Goal: Information Seeking & Learning: Learn about a topic

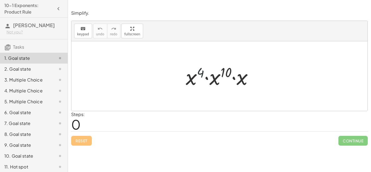
drag, startPoint x: 198, startPoint y: 75, endPoint x: 204, endPoint y: 75, distance: 5.5
click at [204, 75] on div at bounding box center [221, 76] width 77 height 28
drag, startPoint x: 240, startPoint y: 81, endPoint x: 217, endPoint y: 82, distance: 23.6
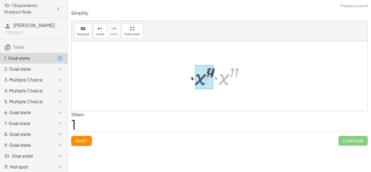
drag, startPoint x: 224, startPoint y: 81, endPoint x: 200, endPoint y: 81, distance: 23.6
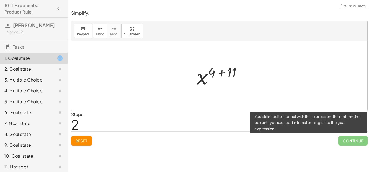
click at [360, 141] on span "Continue" at bounding box center [352, 141] width 29 height 10
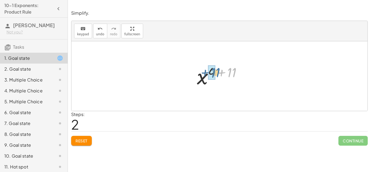
drag, startPoint x: 231, startPoint y: 72, endPoint x: 214, endPoint y: 72, distance: 17.4
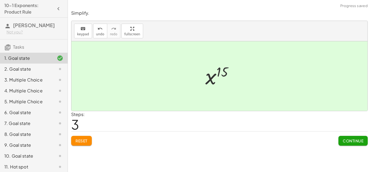
click at [345, 141] on span "Continue" at bounding box center [352, 140] width 21 height 5
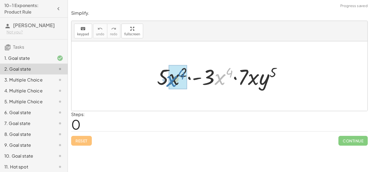
drag, startPoint x: 220, startPoint y: 80, endPoint x: 172, endPoint y: 81, distance: 47.8
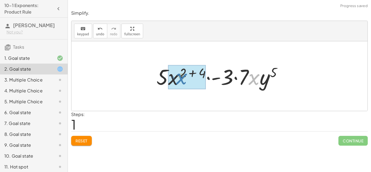
drag, startPoint x: 256, startPoint y: 82, endPoint x: 181, endPoint y: 81, distance: 74.4
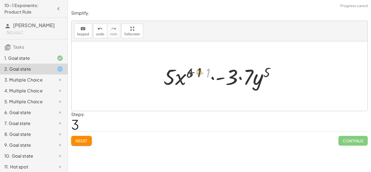
drag, startPoint x: 203, startPoint y: 72, endPoint x: 193, endPoint y: 71, distance: 9.8
click at [193, 71] on div at bounding box center [222, 76] width 122 height 28
drag, startPoint x: 206, startPoint y: 72, endPoint x: 190, endPoint y: 70, distance: 16.4
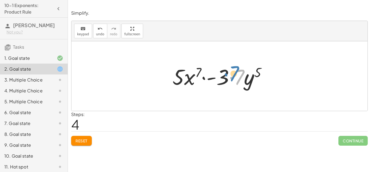
drag, startPoint x: 231, startPoint y: 80, endPoint x: 226, endPoint y: 77, distance: 6.3
click at [226, 77] on div at bounding box center [222, 76] width 104 height 28
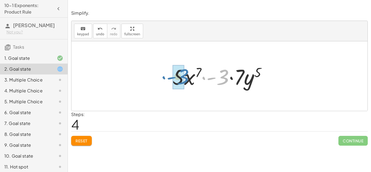
drag, startPoint x: 224, startPoint y: 81, endPoint x: 184, endPoint y: 81, distance: 39.9
click at [184, 81] on div at bounding box center [222, 76] width 104 height 28
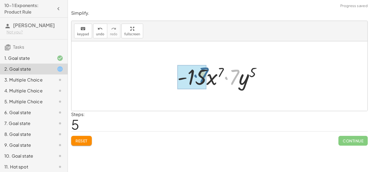
drag, startPoint x: 231, startPoint y: 78, endPoint x: 199, endPoint y: 76, distance: 31.8
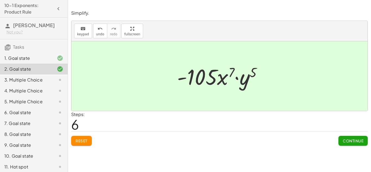
click at [349, 141] on span "Continue" at bounding box center [352, 140] width 21 height 5
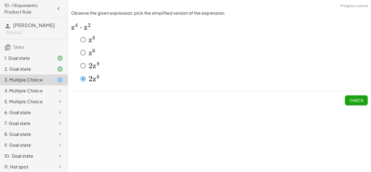
click at [358, 96] on button "Check" at bounding box center [356, 100] width 23 height 10
click at [353, 102] on span "Check" at bounding box center [356, 100] width 14 height 5
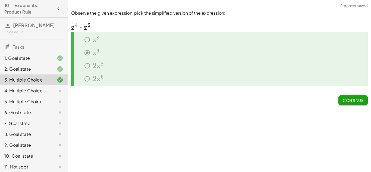
click at [340, 99] on button "Continue" at bounding box center [352, 100] width 29 height 10
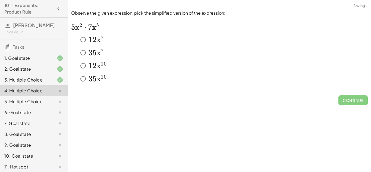
scroll to position [13, 0]
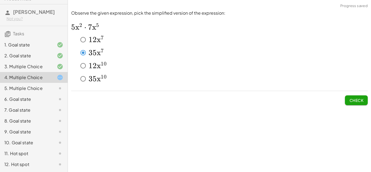
click at [357, 102] on span "Check" at bounding box center [356, 100] width 14 height 5
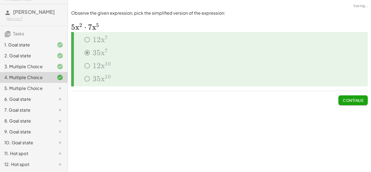
click at [347, 102] on span "Continue" at bounding box center [352, 100] width 21 height 5
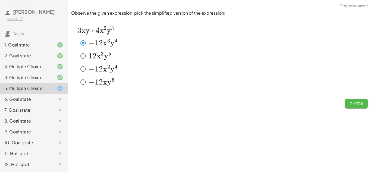
click at [348, 100] on button "Check" at bounding box center [356, 103] width 23 height 10
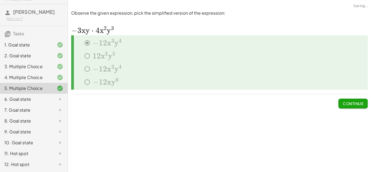
click at [350, 101] on span "Continue" at bounding box center [352, 103] width 21 height 5
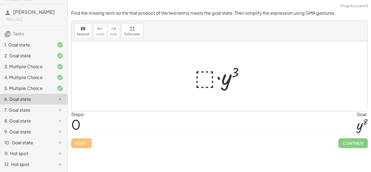
click at [210, 77] on div at bounding box center [221, 76] width 59 height 28
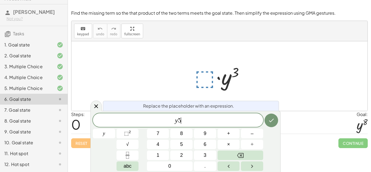
scroll to position [1, 0]
click at [267, 115] on button "Done" at bounding box center [271, 120] width 14 height 14
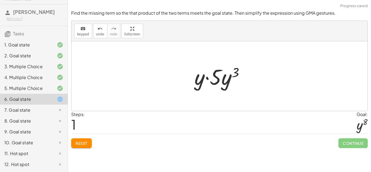
click at [220, 75] on div at bounding box center [221, 76] width 59 height 28
click at [213, 75] on div at bounding box center [221, 76] width 59 height 28
click at [202, 75] on div at bounding box center [221, 76] width 59 height 28
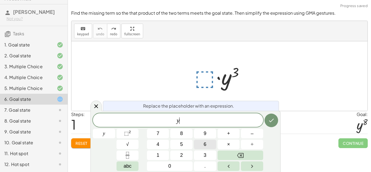
scroll to position [1, 0]
click at [132, 135] on button "⬚ 2" at bounding box center [127, 133] width 22 height 9
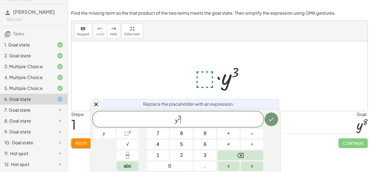
click at [181, 118] on span "y 2 ​" at bounding box center [178, 120] width 170 height 10
click at [179, 117] on span "2" at bounding box center [179, 118] width 3 height 6
click at [274, 121] on icon "Done" at bounding box center [271, 119] width 7 height 7
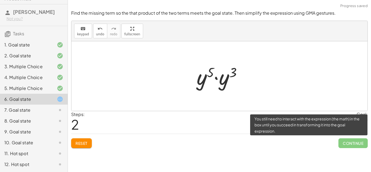
click at [348, 142] on span "Continue" at bounding box center [352, 143] width 29 height 10
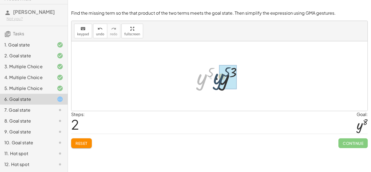
drag, startPoint x: 206, startPoint y: 84, endPoint x: 223, endPoint y: 84, distance: 16.8
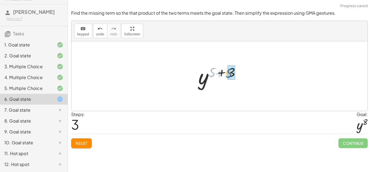
drag, startPoint x: 212, startPoint y: 73, endPoint x: 230, endPoint y: 74, distance: 17.9
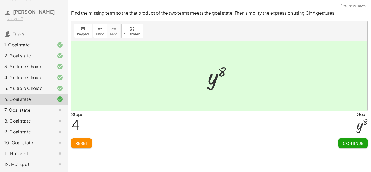
click at [361, 147] on button "Continue" at bounding box center [352, 143] width 29 height 10
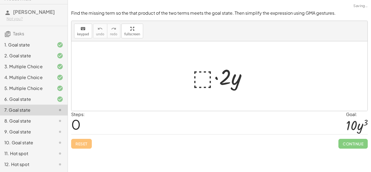
click at [201, 75] on div at bounding box center [221, 76] width 64 height 28
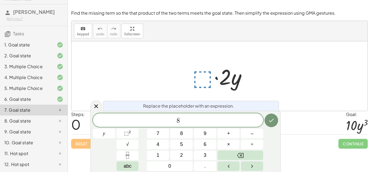
scroll to position [2, 0]
click at [124, 132] on span "⬚" at bounding box center [126, 133] width 5 height 5
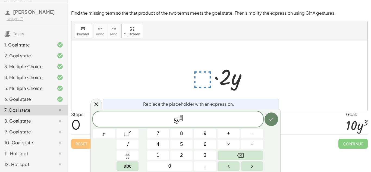
click at [275, 121] on button "Done" at bounding box center [271, 119] width 14 height 14
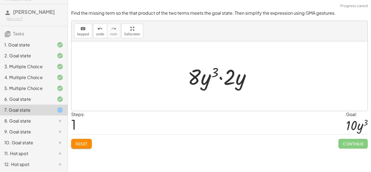
click at [196, 76] on div at bounding box center [221, 76] width 73 height 28
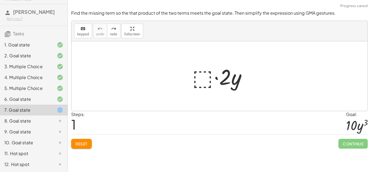
click at [200, 79] on div at bounding box center [221, 76] width 64 height 28
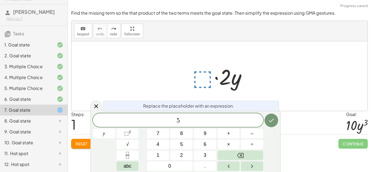
scroll to position [3, 0]
click at [130, 135] on span "⬚ 2" at bounding box center [127, 133] width 7 height 7
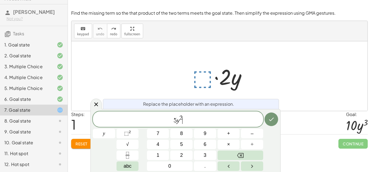
click at [181, 119] on span "2" at bounding box center [180, 118] width 3 height 6
click at [272, 117] on icon "Done" at bounding box center [271, 119] width 7 height 7
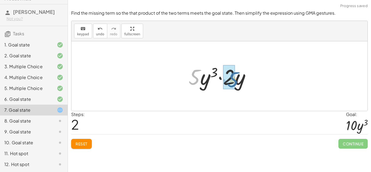
drag, startPoint x: 195, startPoint y: 78, endPoint x: 233, endPoint y: 80, distance: 38.6
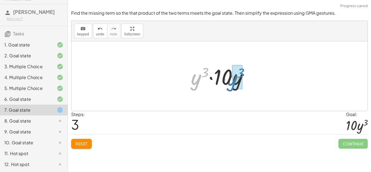
drag, startPoint x: 194, startPoint y: 80, endPoint x: 230, endPoint y: 81, distance: 36.6
click at [230, 81] on div at bounding box center [221, 76] width 66 height 28
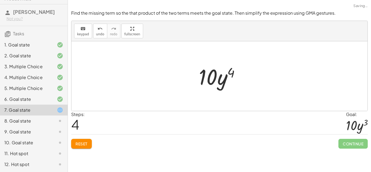
click at [222, 73] on div at bounding box center [221, 76] width 51 height 28
click at [99, 28] on icon "undo" at bounding box center [99, 29] width 5 height 7
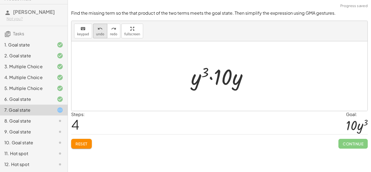
click at [104, 30] on button "undo undo" at bounding box center [100, 31] width 14 height 15
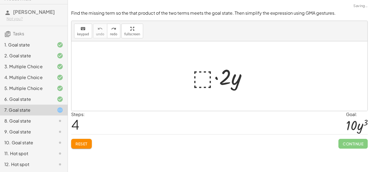
click at [202, 70] on div at bounding box center [221, 76] width 64 height 28
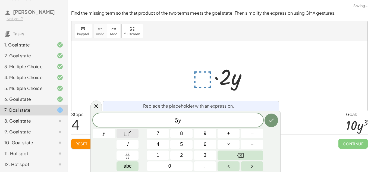
scroll to position [4, 0]
click at [127, 133] on span "⬚" at bounding box center [126, 133] width 5 height 5
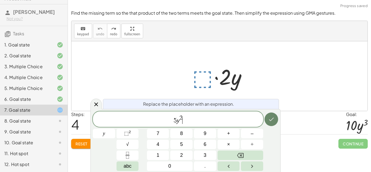
click at [273, 117] on icon "Done" at bounding box center [271, 119] width 7 height 7
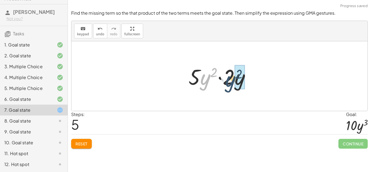
drag, startPoint x: 204, startPoint y: 75, endPoint x: 230, endPoint y: 77, distance: 26.1
click at [230, 77] on div at bounding box center [221, 76] width 71 height 28
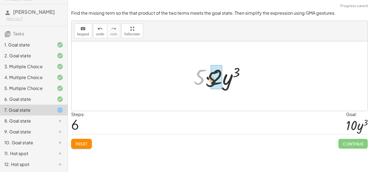
drag, startPoint x: 197, startPoint y: 74, endPoint x: 215, endPoint y: 77, distance: 17.9
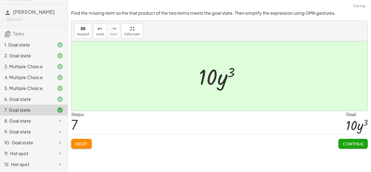
click at [355, 142] on span "Continue" at bounding box center [352, 143] width 21 height 5
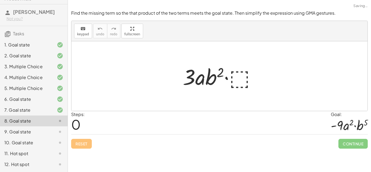
click at [238, 81] on div at bounding box center [221, 76] width 83 height 28
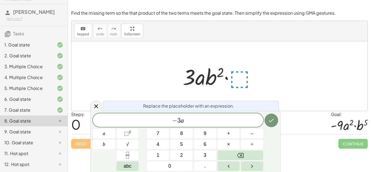
scroll to position [5, 0]
click at [134, 135] on button "⬚ 2" at bounding box center [127, 133] width 22 height 9
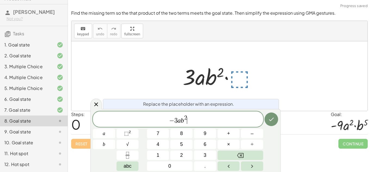
click at [186, 117] on span "2" at bounding box center [185, 118] width 3 height 6
click at [268, 116] on icon "Done" at bounding box center [271, 119] width 7 height 7
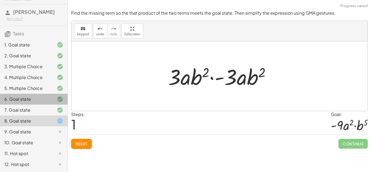
click at [61, 97] on icon at bounding box center [60, 99] width 7 height 7
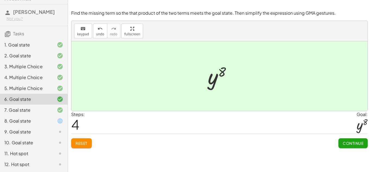
click at [37, 118] on div "8. Goal state" at bounding box center [26, 120] width 44 height 7
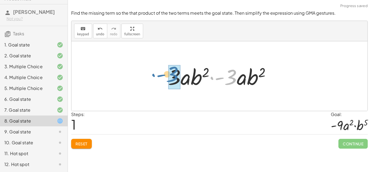
drag, startPoint x: 228, startPoint y: 81, endPoint x: 170, endPoint y: 78, distance: 57.9
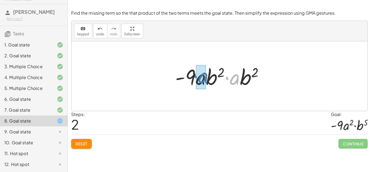
drag, startPoint x: 237, startPoint y: 81, endPoint x: 205, endPoint y: 80, distance: 32.9
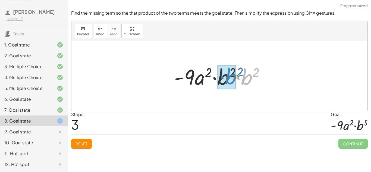
drag, startPoint x: 246, startPoint y: 80, endPoint x: 230, endPoint y: 79, distance: 16.6
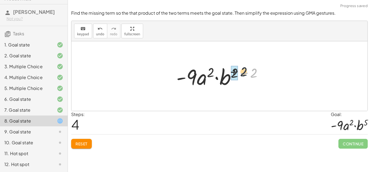
drag, startPoint x: 252, startPoint y: 74, endPoint x: 233, endPoint y: 72, distance: 18.3
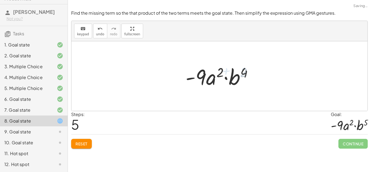
click at [246, 74] on div at bounding box center [221, 76] width 77 height 28
click at [102, 34] on span "undo" at bounding box center [100, 34] width 8 height 4
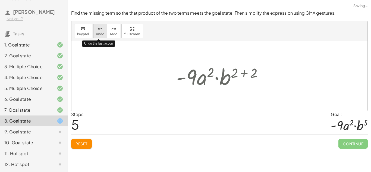
click at [102, 34] on span "undo" at bounding box center [100, 34] width 8 height 4
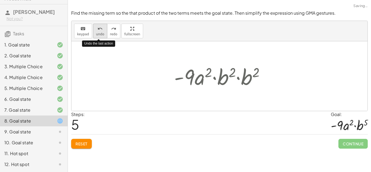
click at [102, 34] on span "undo" at bounding box center [100, 34] width 8 height 4
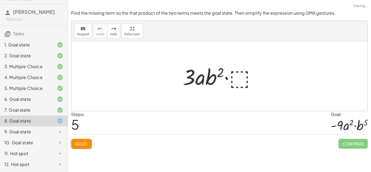
click at [238, 75] on div at bounding box center [221, 76] width 83 height 28
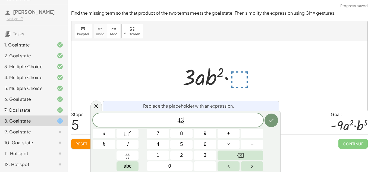
scroll to position [6, 0]
click at [132, 136] on button "⬚ 2" at bounding box center [127, 133] width 22 height 9
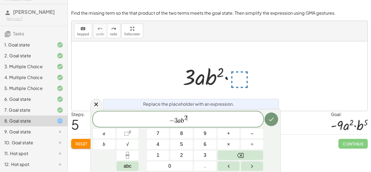
click at [187, 118] on span "− 3 a b 2 ​" at bounding box center [178, 120] width 170 height 10
click at [268, 120] on icon "Done" at bounding box center [271, 119] width 7 height 7
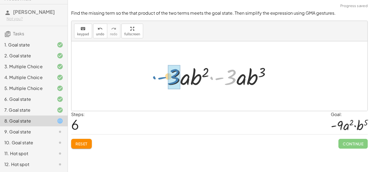
drag, startPoint x: 227, startPoint y: 77, endPoint x: 173, endPoint y: 77, distance: 53.7
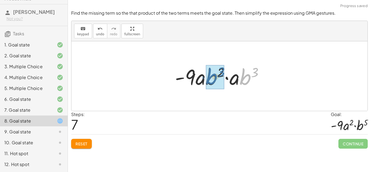
drag, startPoint x: 240, startPoint y: 79, endPoint x: 204, endPoint y: 79, distance: 36.4
click at [204, 79] on div at bounding box center [221, 76] width 98 height 28
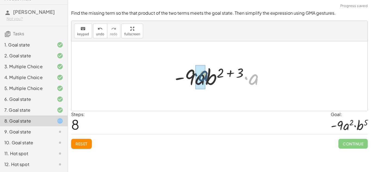
drag, startPoint x: 253, startPoint y: 81, endPoint x: 201, endPoint y: 78, distance: 51.4
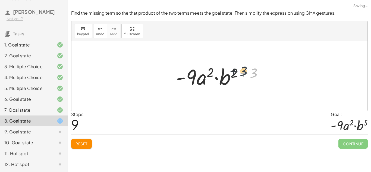
drag, startPoint x: 250, startPoint y: 73, endPoint x: 238, endPoint y: 71, distance: 12.1
click at [238, 71] on div at bounding box center [221, 76] width 96 height 28
drag, startPoint x: 254, startPoint y: 72, endPoint x: 232, endPoint y: 73, distance: 22.6
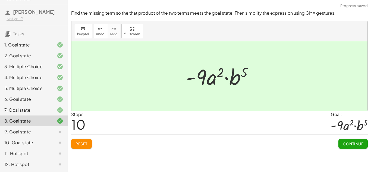
click at [354, 144] on span "Continue" at bounding box center [352, 143] width 21 height 5
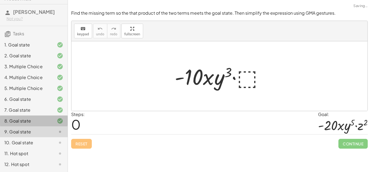
click at [38, 123] on div "8. Goal state" at bounding box center [26, 120] width 44 height 7
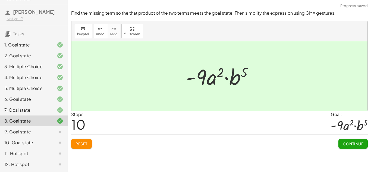
click at [42, 148] on div "9. Goal state" at bounding box center [34, 153] width 68 height 11
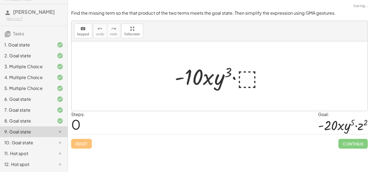
click at [244, 79] on div at bounding box center [221, 76] width 99 height 28
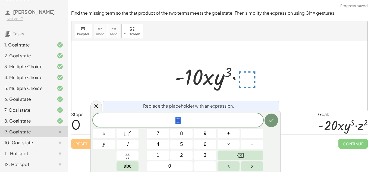
click at [222, 117] on span "⬚" at bounding box center [178, 121] width 170 height 8
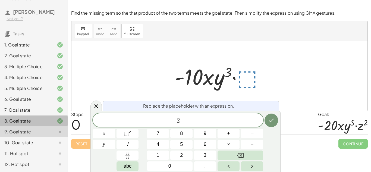
click at [55, 121] on div at bounding box center [55, 120] width 15 height 7
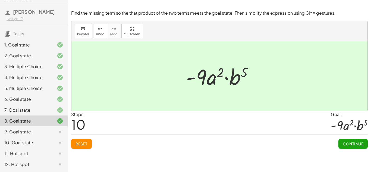
click at [42, 132] on div "9. Goal state" at bounding box center [26, 131] width 44 height 7
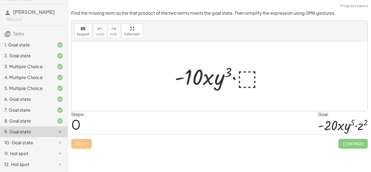
click at [246, 73] on div at bounding box center [221, 76] width 99 height 28
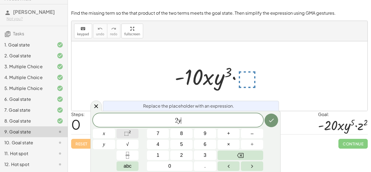
click at [126, 133] on span "⬚" at bounding box center [126, 133] width 5 height 5
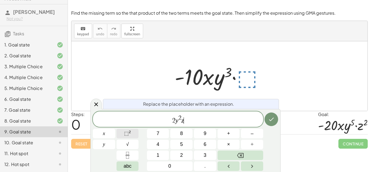
click at [123, 133] on button "⬚ 2" at bounding box center [127, 133] width 22 height 9
click at [271, 117] on icon "Done" at bounding box center [271, 119] width 7 height 7
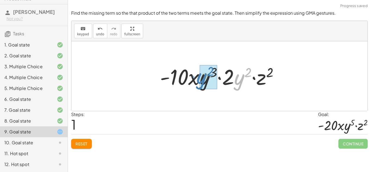
drag, startPoint x: 235, startPoint y: 80, endPoint x: 198, endPoint y: 79, distance: 37.4
click at [198, 79] on div at bounding box center [221, 76] width 128 height 28
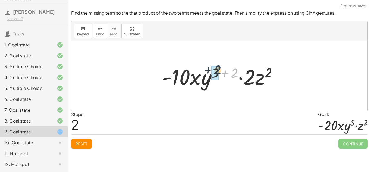
drag, startPoint x: 232, startPoint y: 72, endPoint x: 214, endPoint y: 69, distance: 18.2
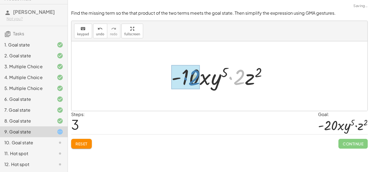
drag, startPoint x: 235, startPoint y: 79, endPoint x: 189, endPoint y: 80, distance: 45.9
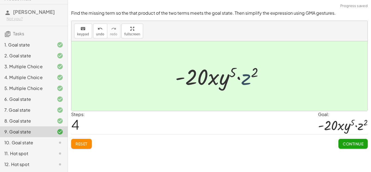
drag, startPoint x: 247, startPoint y: 81, endPoint x: 243, endPoint y: 81, distance: 4.4
click at [243, 81] on div at bounding box center [221, 76] width 98 height 28
click at [355, 143] on span "Continue" at bounding box center [352, 143] width 21 height 5
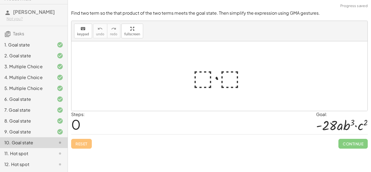
click at [207, 74] on div at bounding box center [221, 76] width 63 height 28
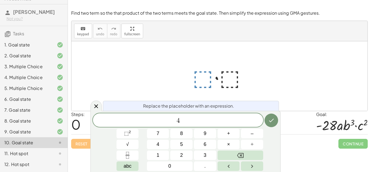
click at [226, 82] on div at bounding box center [221, 76] width 63 height 28
click at [130, 131] on sup "2" at bounding box center [130, 132] width 2 height 4
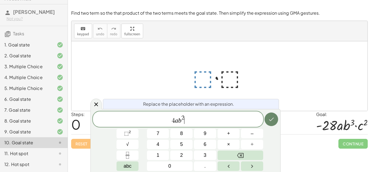
click at [270, 121] on icon "Done" at bounding box center [271, 119] width 7 height 7
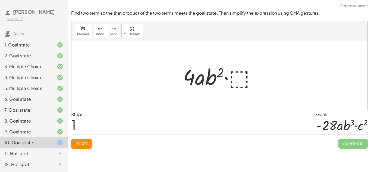
click at [236, 79] on div at bounding box center [221, 76] width 82 height 28
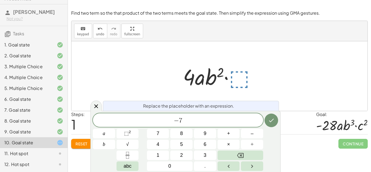
click at [188, 122] on span "− 7" at bounding box center [178, 121] width 170 height 8
click at [128, 131] on span "⬚" at bounding box center [126, 133] width 5 height 5
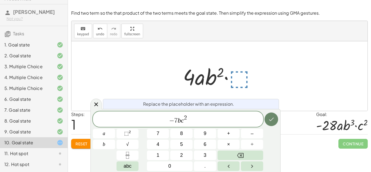
click at [272, 121] on icon "Done" at bounding box center [271, 119] width 7 height 7
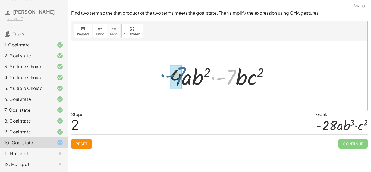
drag, startPoint x: 227, startPoint y: 78, endPoint x: 175, endPoint y: 76, distance: 52.2
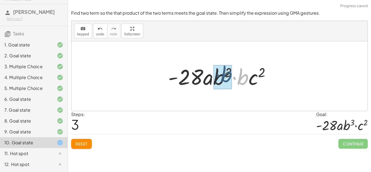
drag, startPoint x: 239, startPoint y: 81, endPoint x: 222, endPoint y: 79, distance: 17.0
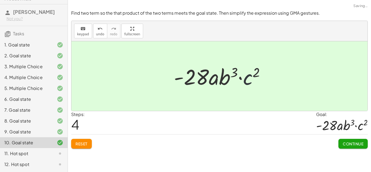
click at [246, 81] on div at bounding box center [221, 76] width 101 height 28
click at [360, 147] on button "Continue" at bounding box center [352, 144] width 29 height 10
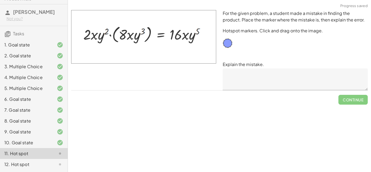
click at [241, 80] on textarea at bounding box center [294, 79] width 145 height 22
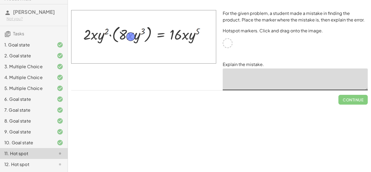
drag, startPoint x: 228, startPoint y: 45, endPoint x: 131, endPoint y: 38, distance: 97.1
click at [247, 75] on textarea at bounding box center [294, 79] width 145 height 22
type textarea "*"
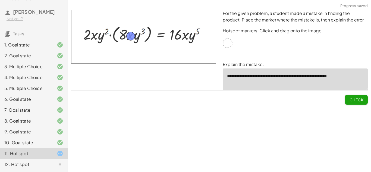
type textarea "**********"
click at [358, 97] on span "Check" at bounding box center [356, 99] width 14 height 5
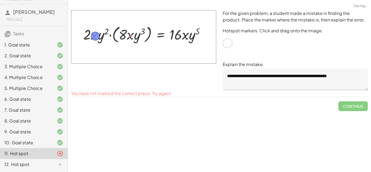
drag, startPoint x: 131, startPoint y: 36, endPoint x: 95, endPoint y: 36, distance: 36.4
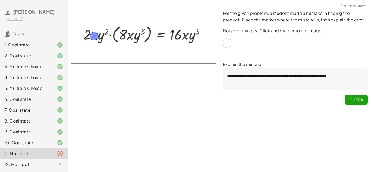
click at [361, 99] on span "Check" at bounding box center [356, 99] width 14 height 5
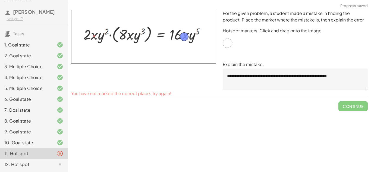
drag, startPoint x: 91, startPoint y: 33, endPoint x: 181, endPoint y: 33, distance: 89.8
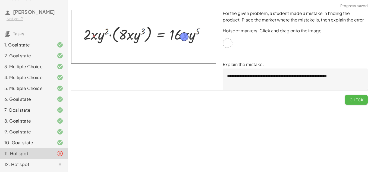
click at [358, 100] on span "Check" at bounding box center [356, 99] width 14 height 5
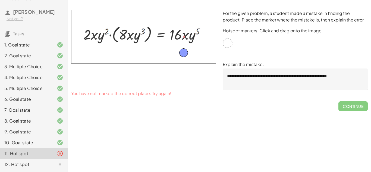
drag, startPoint x: 184, startPoint y: 38, endPoint x: 184, endPoint y: 54, distance: 16.3
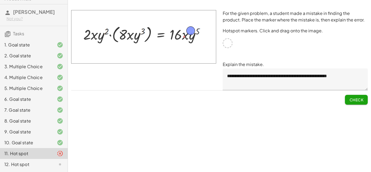
drag, startPoint x: 183, startPoint y: 51, endPoint x: 190, endPoint y: 28, distance: 23.4
click at [351, 98] on span "Check" at bounding box center [356, 99] width 14 height 5
click at [351, 99] on span "Continue" at bounding box center [352, 99] width 21 height 5
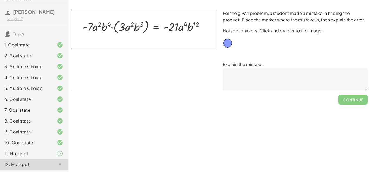
click at [152, 62] on div at bounding box center [143, 50] width 151 height 87
drag, startPoint x: 227, startPoint y: 43, endPoint x: 195, endPoint y: 25, distance: 36.7
click at [298, 75] on textarea at bounding box center [294, 79] width 145 height 22
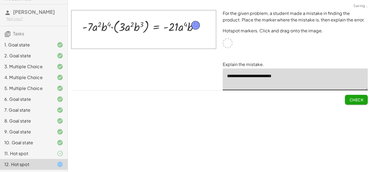
type textarea "**********"
click at [354, 98] on span "Check" at bounding box center [356, 99] width 14 height 5
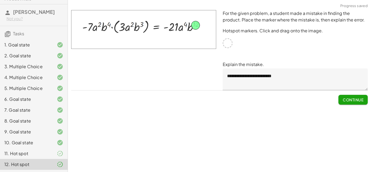
click at [351, 100] on span "Continue" at bounding box center [352, 99] width 21 height 5
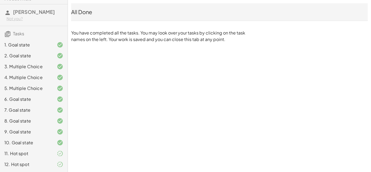
click at [51, 152] on div at bounding box center [55, 153] width 15 height 7
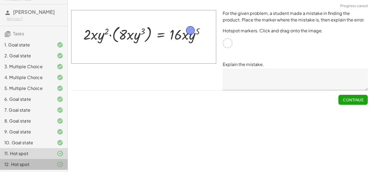
click at [53, 162] on div at bounding box center [55, 164] width 15 height 7
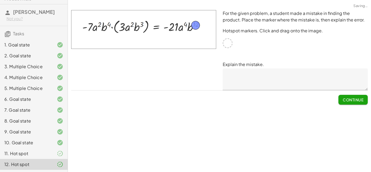
click at [352, 99] on span "Continue" at bounding box center [352, 99] width 21 height 5
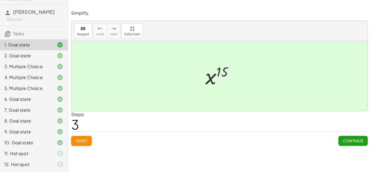
click at [41, 164] on div "12. Hot spot" at bounding box center [26, 164] width 44 height 7
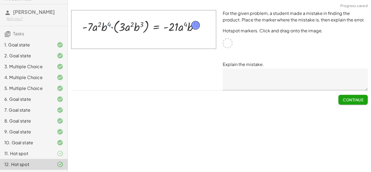
click at [362, 100] on span "Continue" at bounding box center [352, 99] width 21 height 5
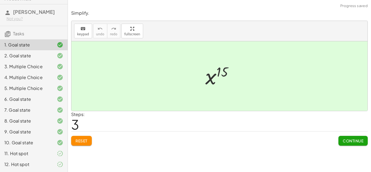
click at [345, 141] on span "Continue" at bounding box center [352, 140] width 21 height 5
click at [0, 0] on span "Continue" at bounding box center [0, 0] width 0 height 0
click at [345, 141] on div "Simplify. keyboard keypad undo undo redo redo fullscreen · x 4 · x 10 · x · x 4…" at bounding box center [219, 86] width 303 height 172
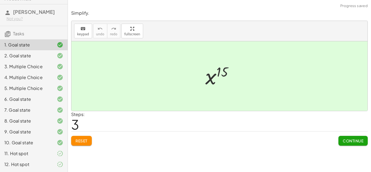
click at [345, 141] on div "Simplify. keyboard keypad undo undo redo redo fullscreen · x 4 · x 10 · x · x 4…" at bounding box center [219, 86] width 303 height 172
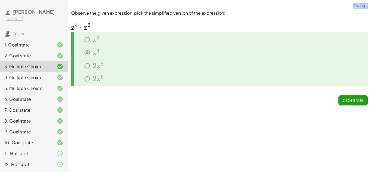
click at [345, 141] on div "Simplify. keyboard keypad undo undo redo redo fullscreen · x 4 · x 10 · x · x 4…" at bounding box center [219, 86] width 303 height 172
click at [210, 97] on div "Continue" at bounding box center [219, 98] width 296 height 14
click at [56, 151] on div at bounding box center [55, 153] width 15 height 7
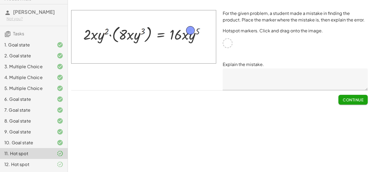
click at [25, 163] on div "12. Hot spot" at bounding box center [26, 164] width 44 height 7
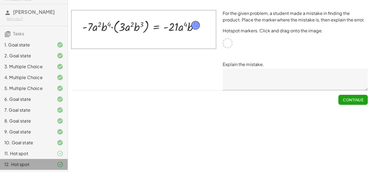
click at [25, 163] on div "12. Hot spot" at bounding box center [26, 164] width 44 height 7
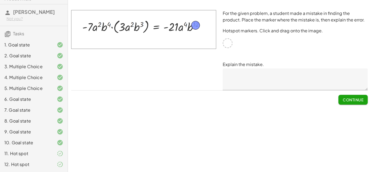
scroll to position [0, 0]
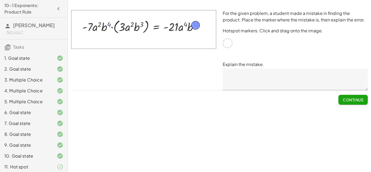
click at [59, 8] on icon "button" at bounding box center [58, 8] width 7 height 7
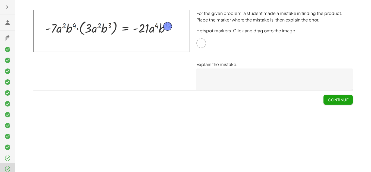
click at [0, 6] on div at bounding box center [7, 86] width 15 height 172
click at [6, 8] on icon "button" at bounding box center [7, 7] width 7 height 7
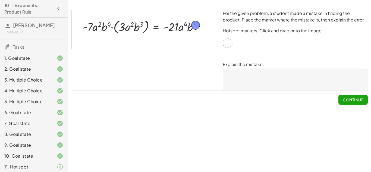
click at [23, 43] on h3 "Tasks" at bounding box center [34, 44] width 68 height 11
click at [17, 7] on h4 "10-1 Exponents: Product Rule" at bounding box center [28, 8] width 49 height 13
